Goal: Book appointment/travel/reservation

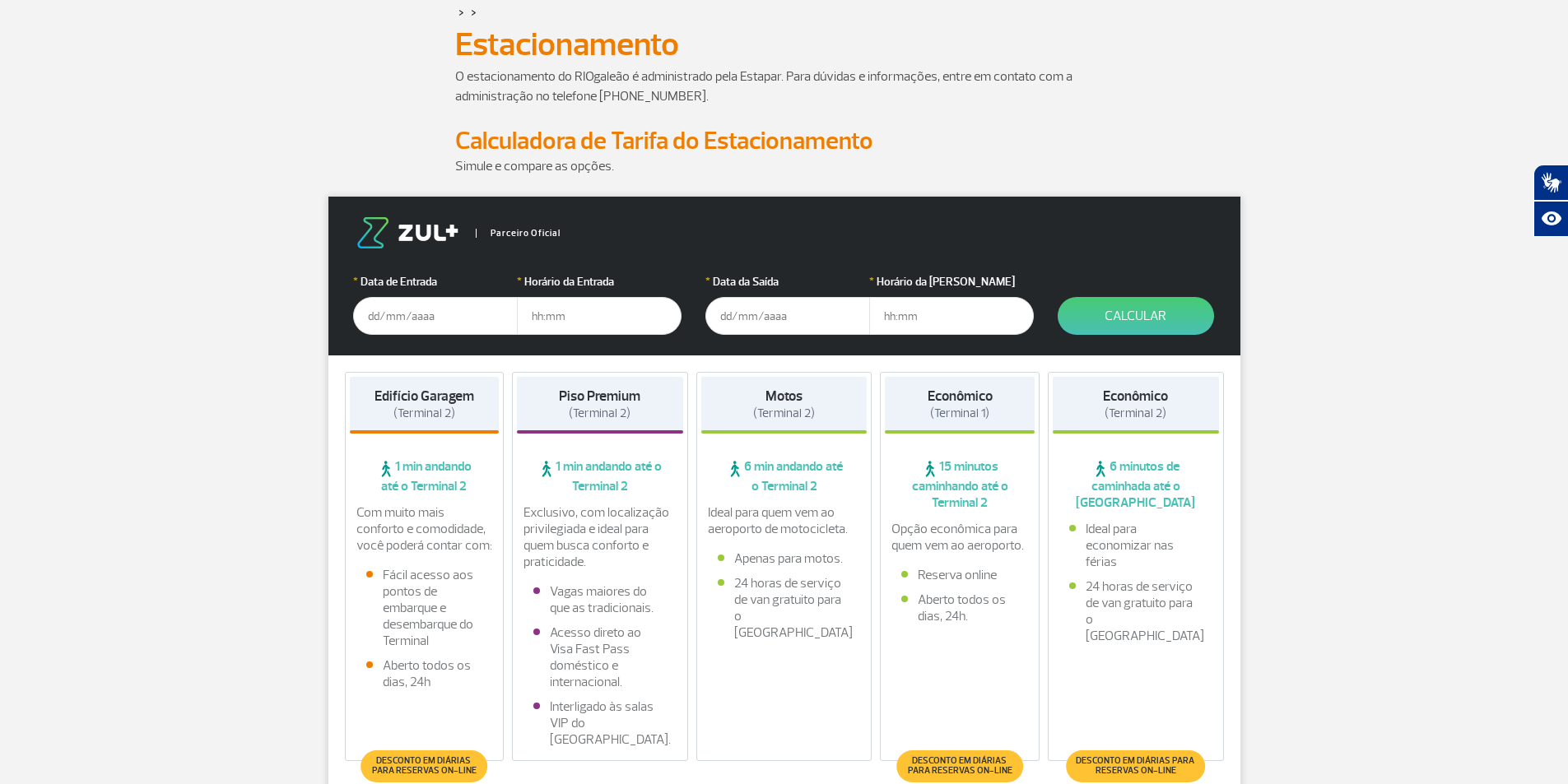
scroll to position [247, 0]
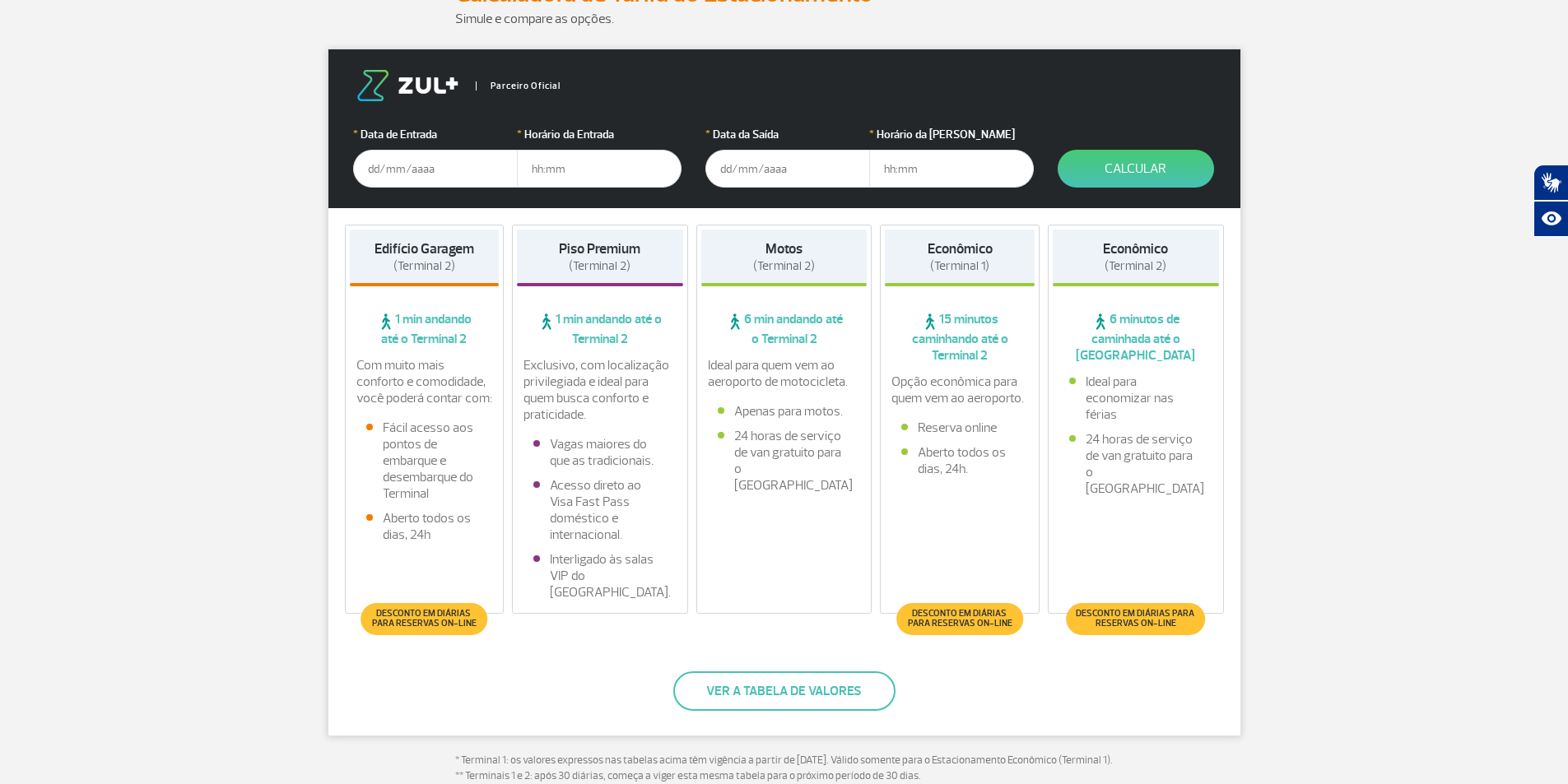
click at [351, 162] on form "Parceiro Oficial * Data de Entrada * Horário da Entrada * Data da Saída * Horár…" at bounding box center [784, 128] width 912 height 159
click at [372, 173] on input "text" at bounding box center [436, 168] width 164 height 38
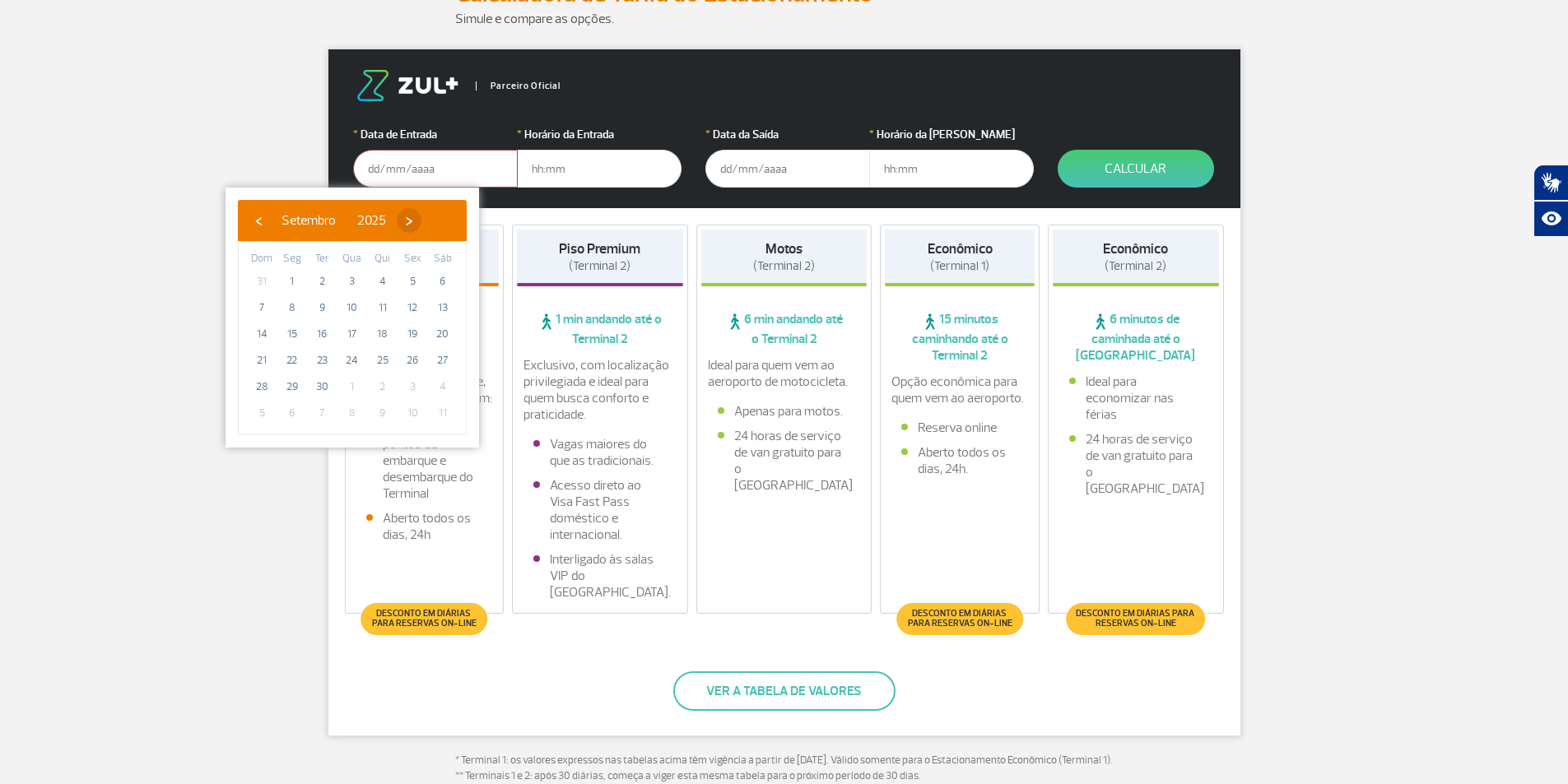
click at [422, 219] on span "›" at bounding box center [409, 220] width 25 height 25
click at [442, 332] on span "18" at bounding box center [442, 334] width 26 height 26
type input "[DATE]"
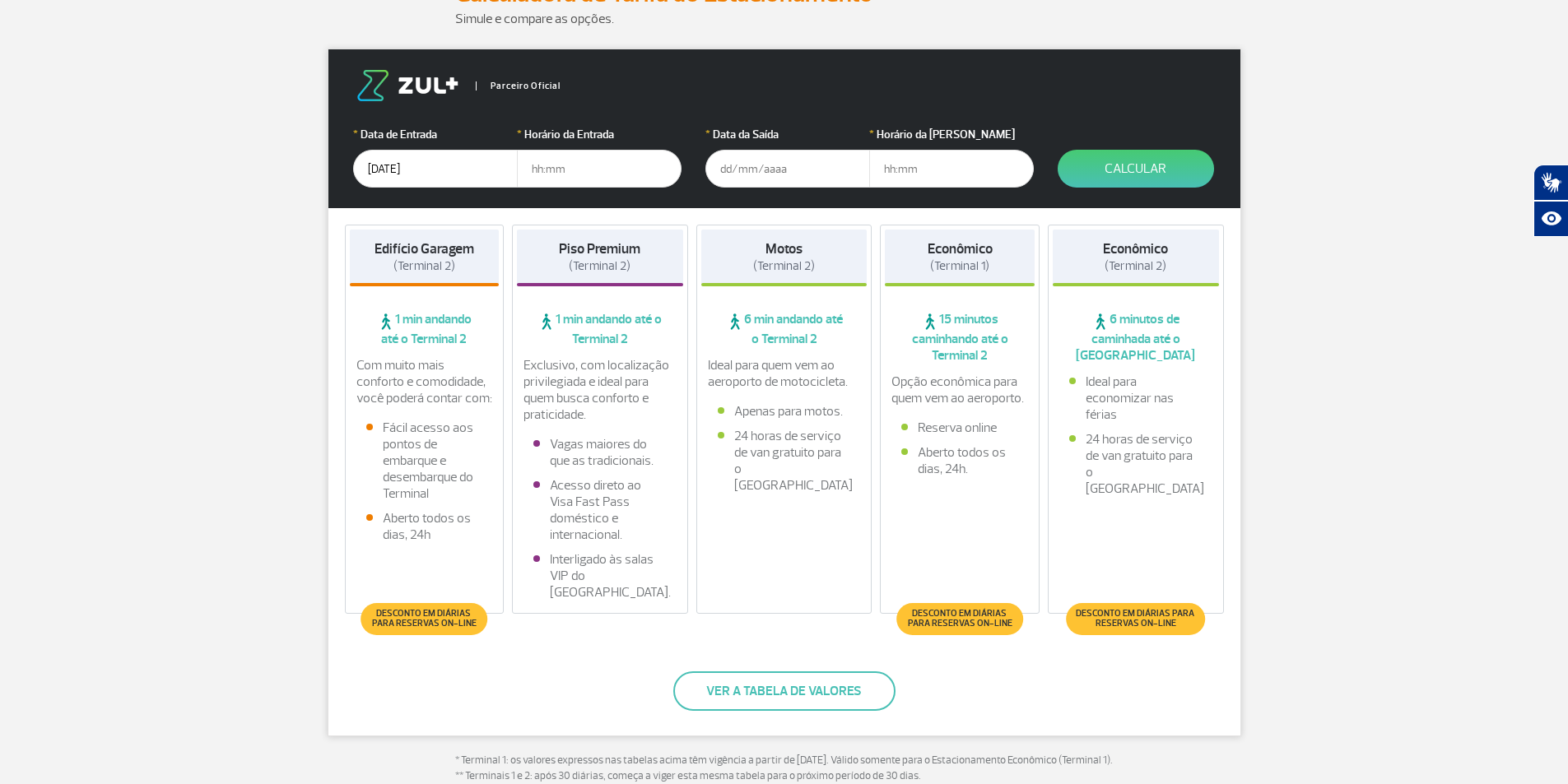
click at [529, 171] on input "text" at bounding box center [599, 168] width 164 height 38
click at [427, 247] on strong "Edifício Garagem" at bounding box center [423, 248] width 99 height 17
click at [526, 170] on input "text" at bounding box center [599, 168] width 164 height 38
type input "04:00"
click at [801, 177] on input "text" at bounding box center [787, 168] width 164 height 38
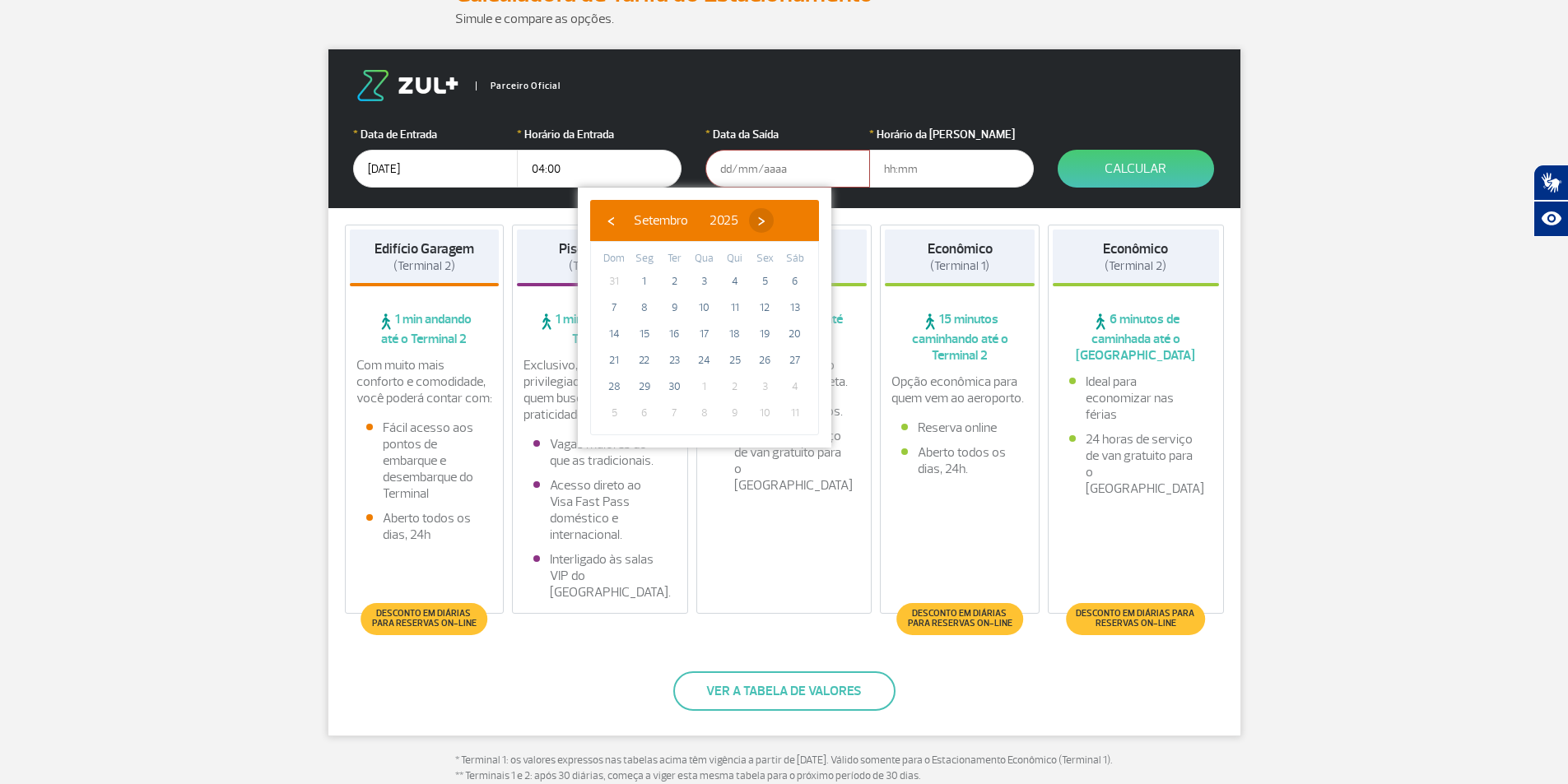
click at [773, 223] on span "›" at bounding box center [761, 220] width 25 height 25
click at [665, 357] on span "21" at bounding box center [674, 360] width 26 height 26
type input "[DATE]"
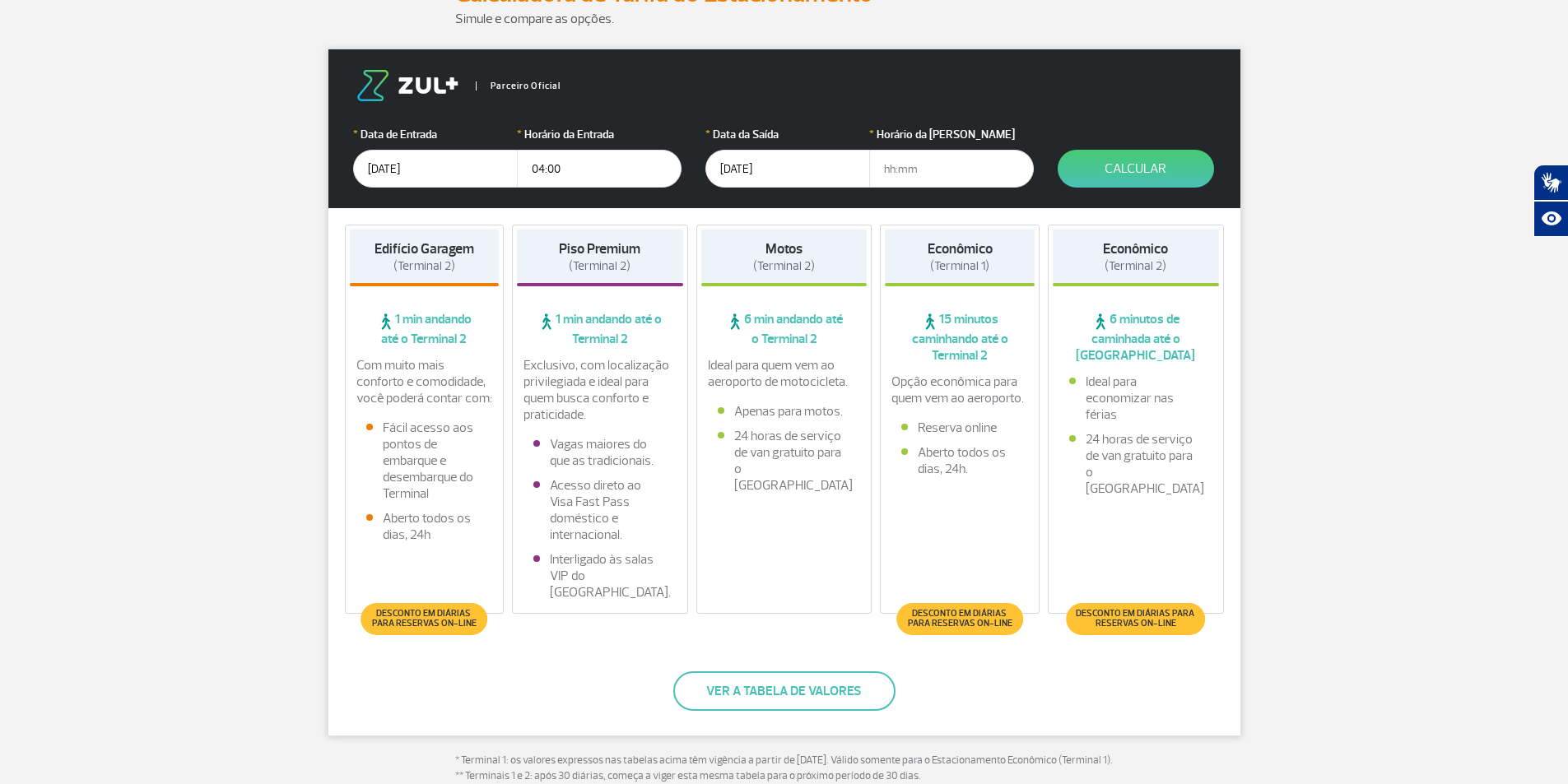
click at [925, 161] on input "text" at bounding box center [951, 168] width 164 height 38
type input "21:00"
click at [1147, 173] on button "Calcular" at bounding box center [1135, 168] width 156 height 38
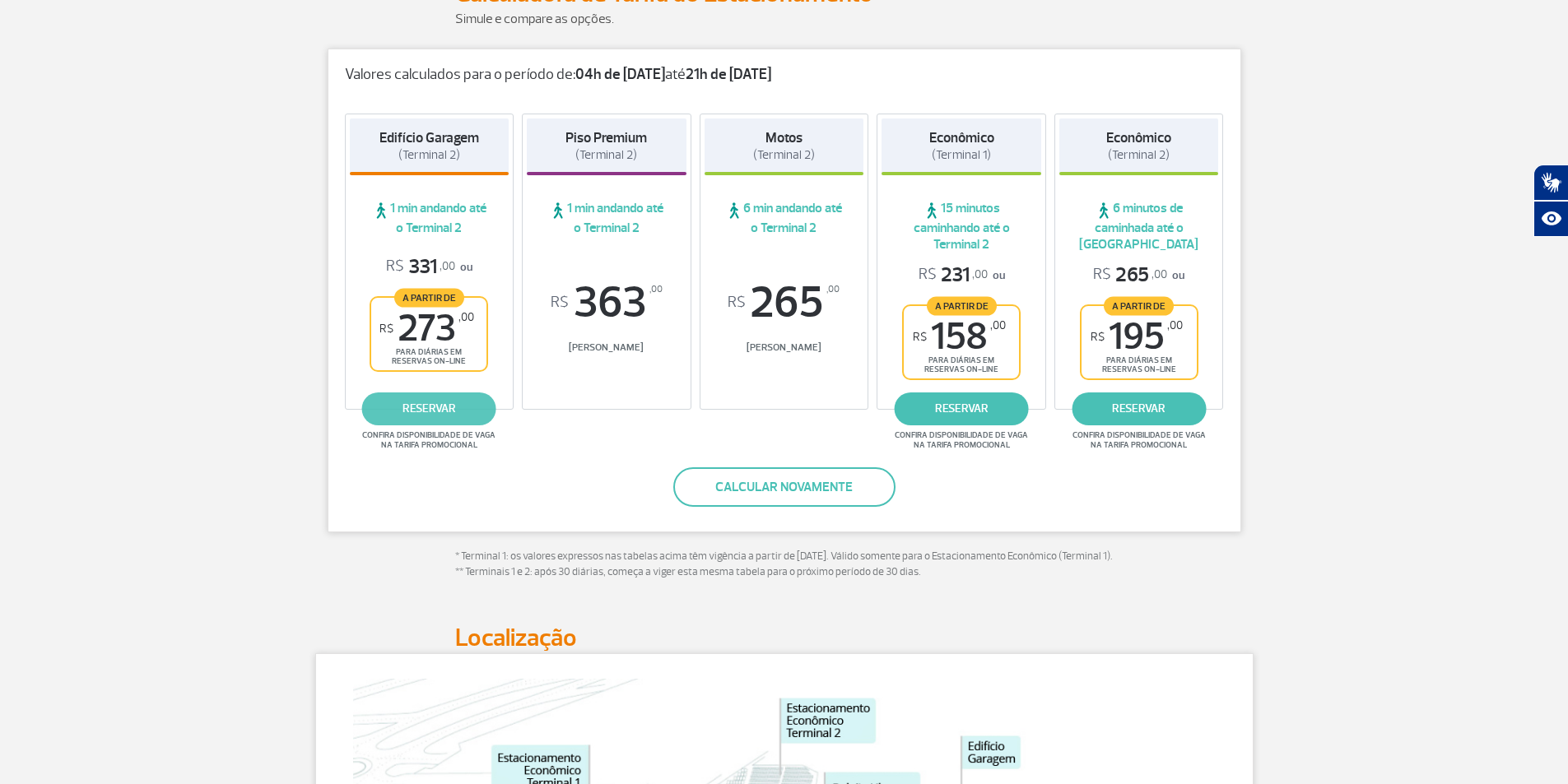
click at [429, 410] on link "reservar" at bounding box center [429, 408] width 134 height 33
